Goal: Information Seeking & Learning: Learn about a topic

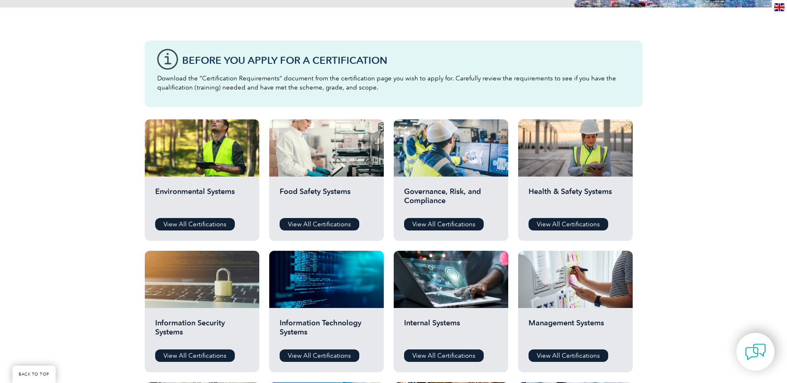
scroll to position [207, 0]
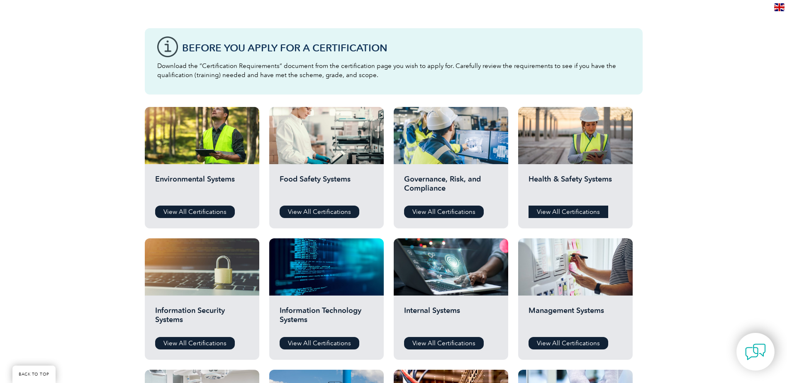
click at [584, 212] on link "View All Certifications" at bounding box center [569, 212] width 80 height 12
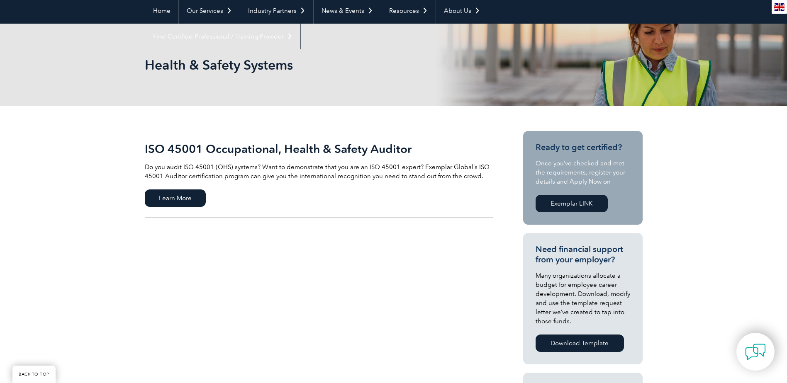
scroll to position [124, 0]
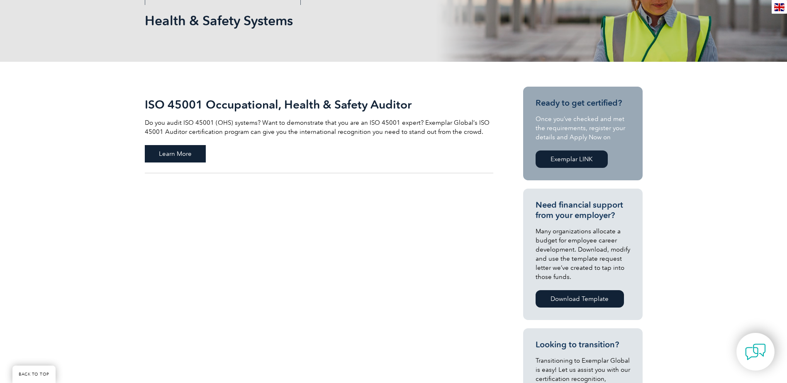
click at [186, 151] on span "Learn More" at bounding box center [175, 153] width 61 height 17
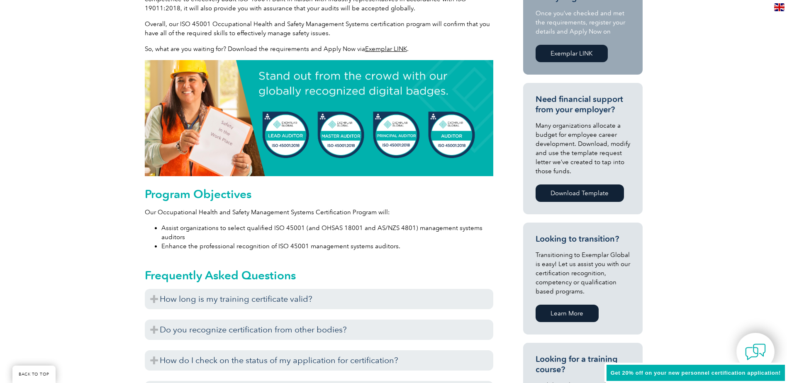
scroll to position [290, 0]
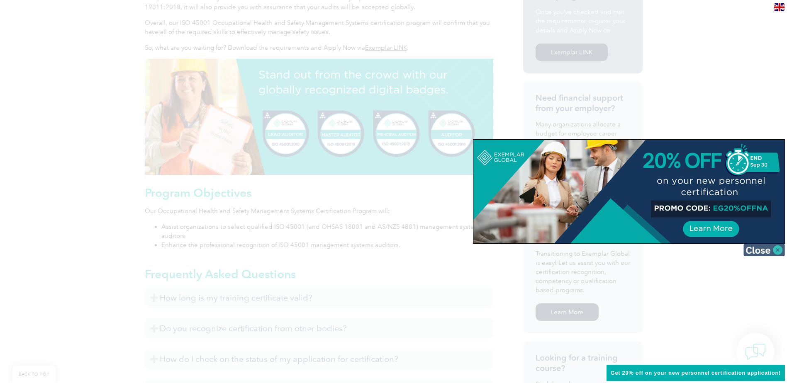
click at [759, 251] on img at bounding box center [763, 250] width 41 height 12
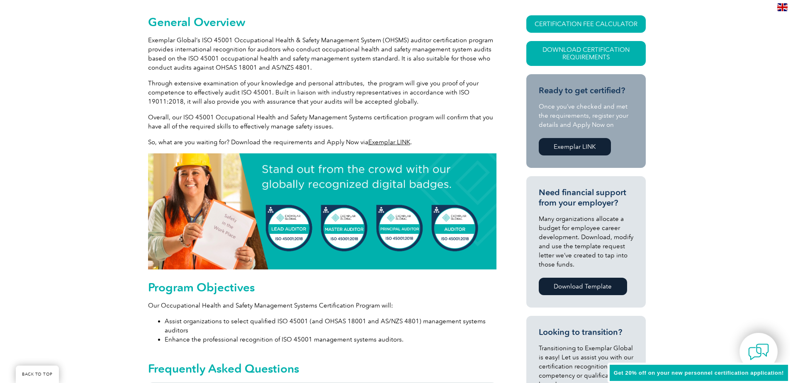
scroll to position [83, 0]
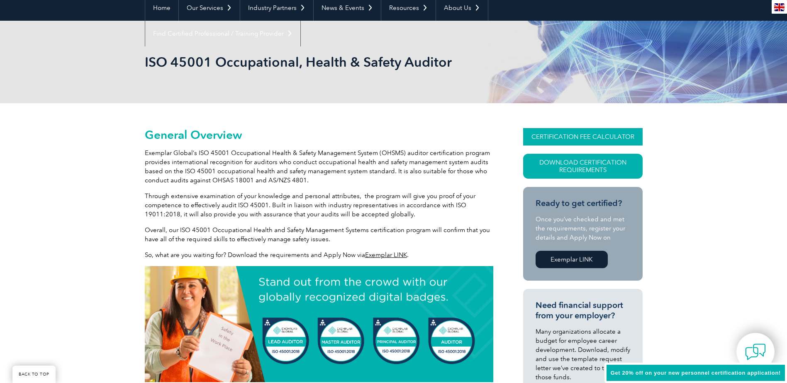
click at [608, 138] on link "CERTIFICATION FEE CALCULATOR" at bounding box center [582, 136] width 119 height 17
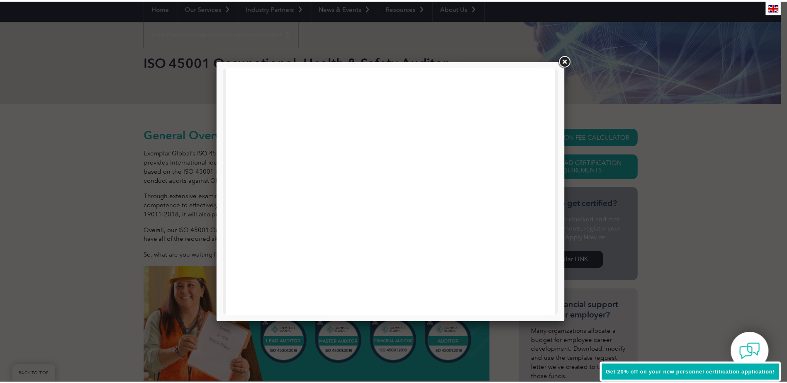
scroll to position [290, 0]
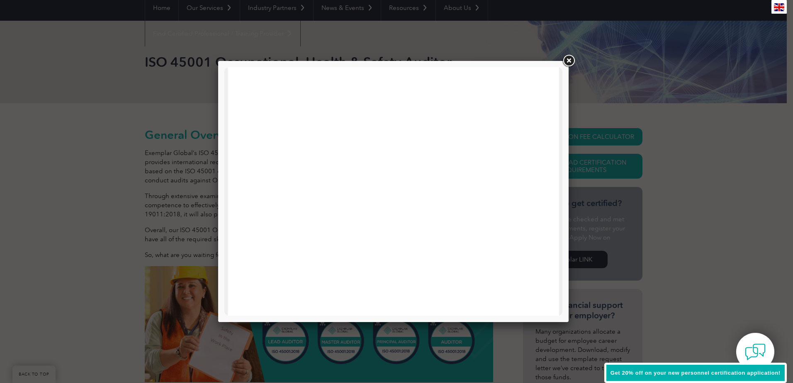
click at [567, 61] on link at bounding box center [568, 61] width 15 height 15
